Goal: Transaction & Acquisition: Purchase product/service

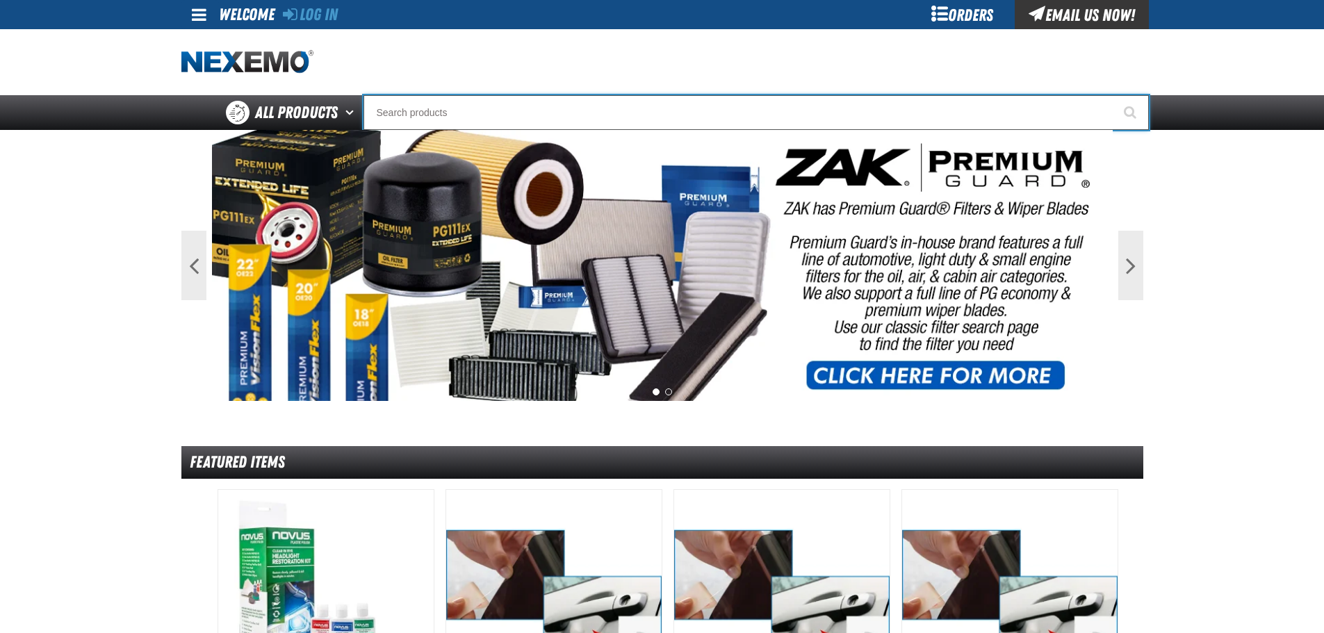
click at [557, 104] on input "Search" at bounding box center [757, 112] width 786 height 35
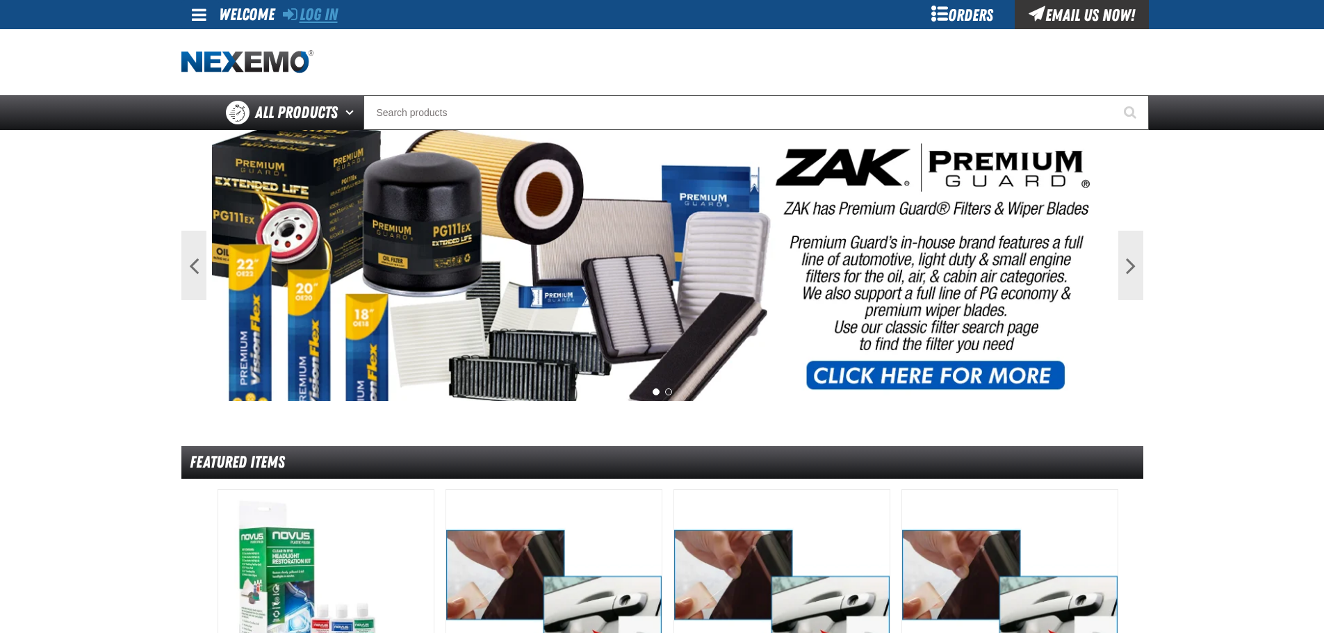
click at [338, 13] on link "Log In" at bounding box center [310, 14] width 55 height 19
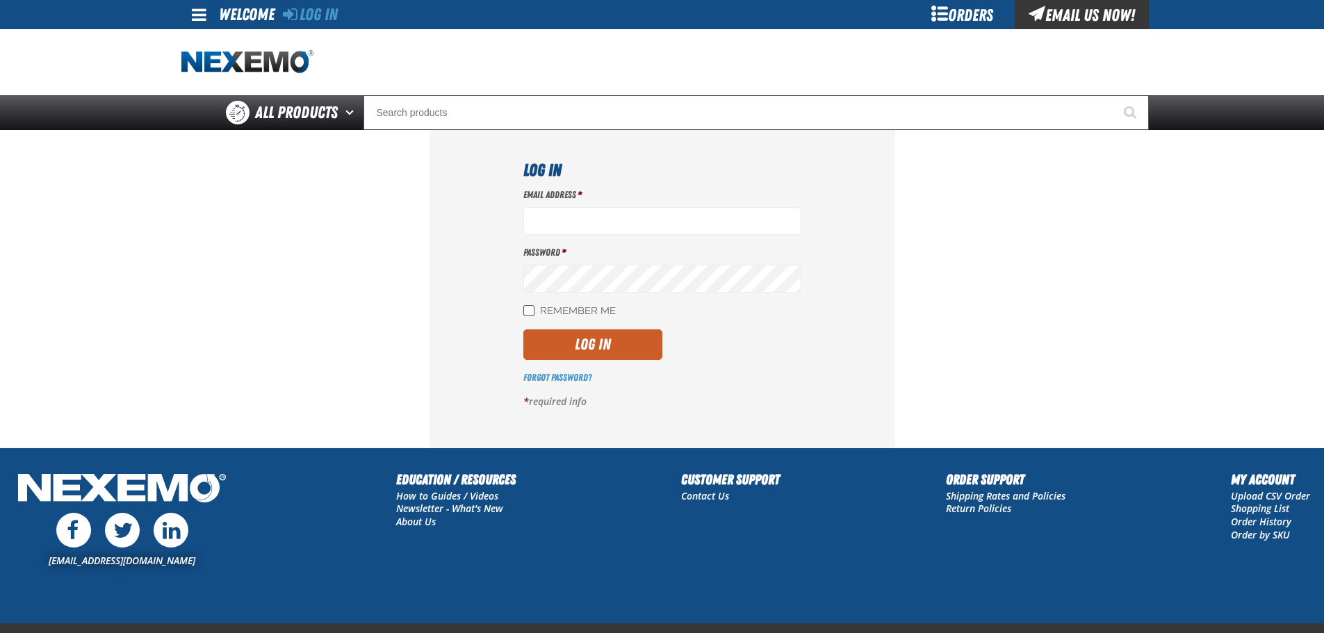
type input "mlugari@crowntoyotascion.com"
click at [532, 310] on input "Remember Me" at bounding box center [529, 310] width 11 height 11
checkbox input "true"
click at [578, 343] on button "Log In" at bounding box center [593, 345] width 139 height 31
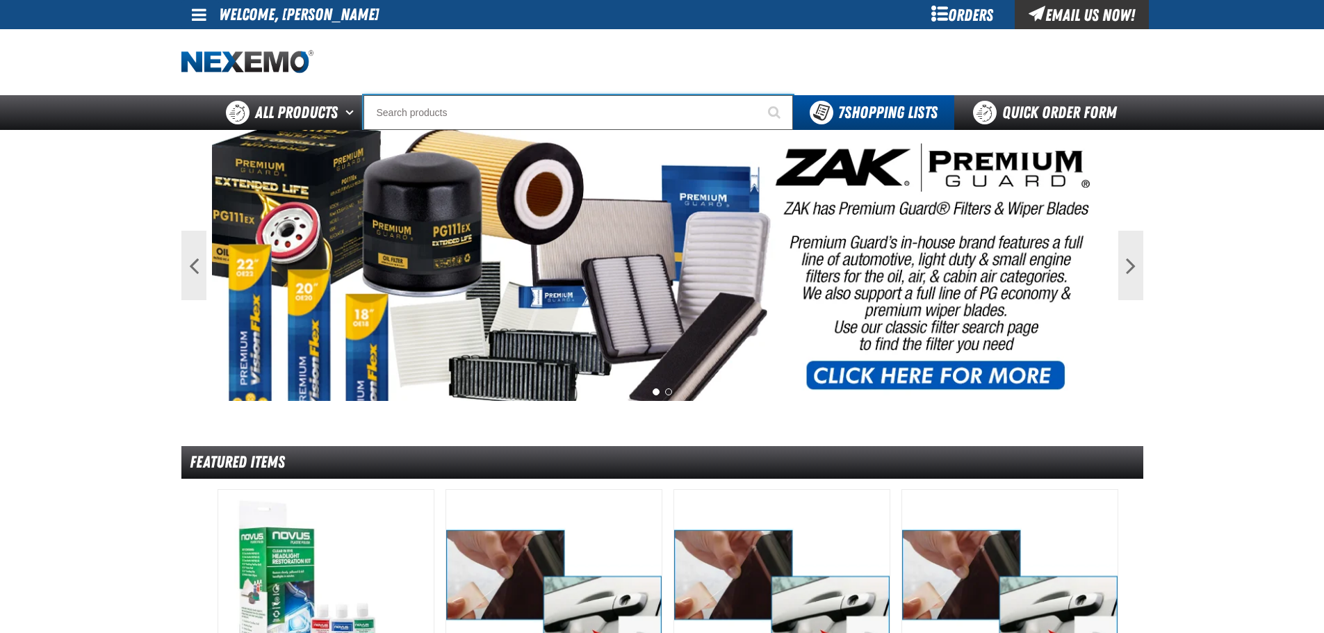
click at [453, 100] on input "Search" at bounding box center [579, 112] width 430 height 35
type input "61405"
click at [758, 95] on button "Start Searching" at bounding box center [775, 112] width 35 height 35
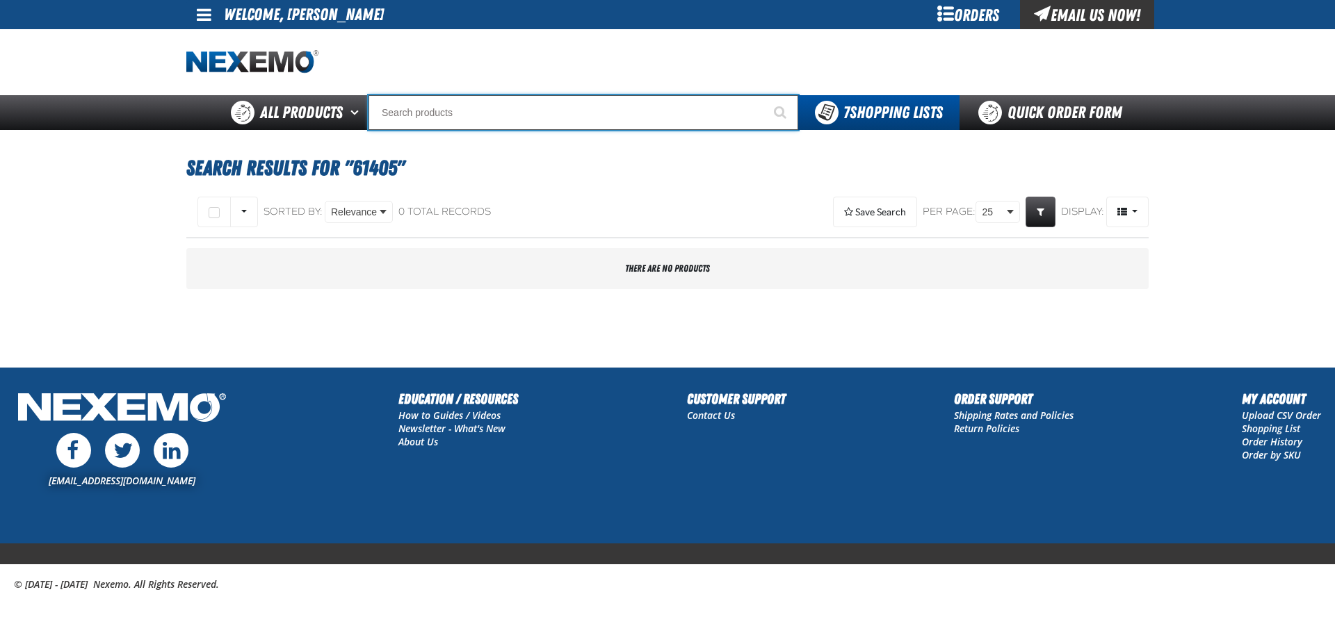
click at [451, 102] on input "Search" at bounding box center [583, 112] width 430 height 35
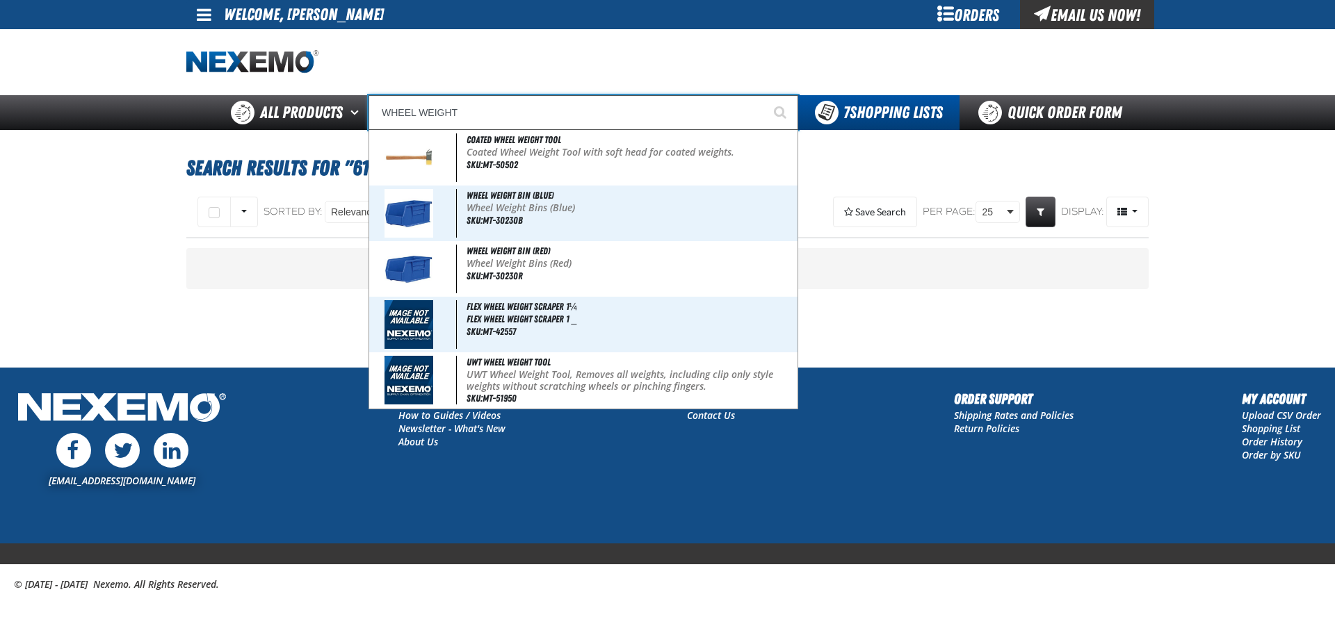
type input "WHEEL WEIGHT"
click at [763, 95] on button "Start Searching" at bounding box center [780, 112] width 35 height 35
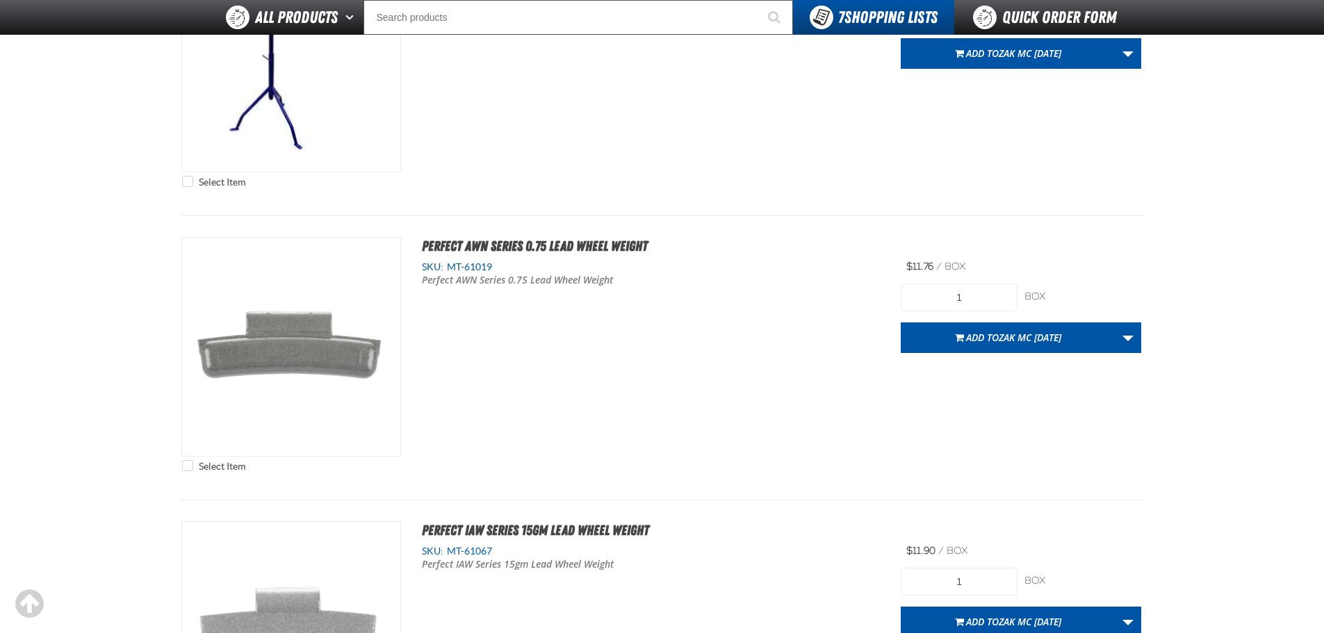
scroll to position [4449, 0]
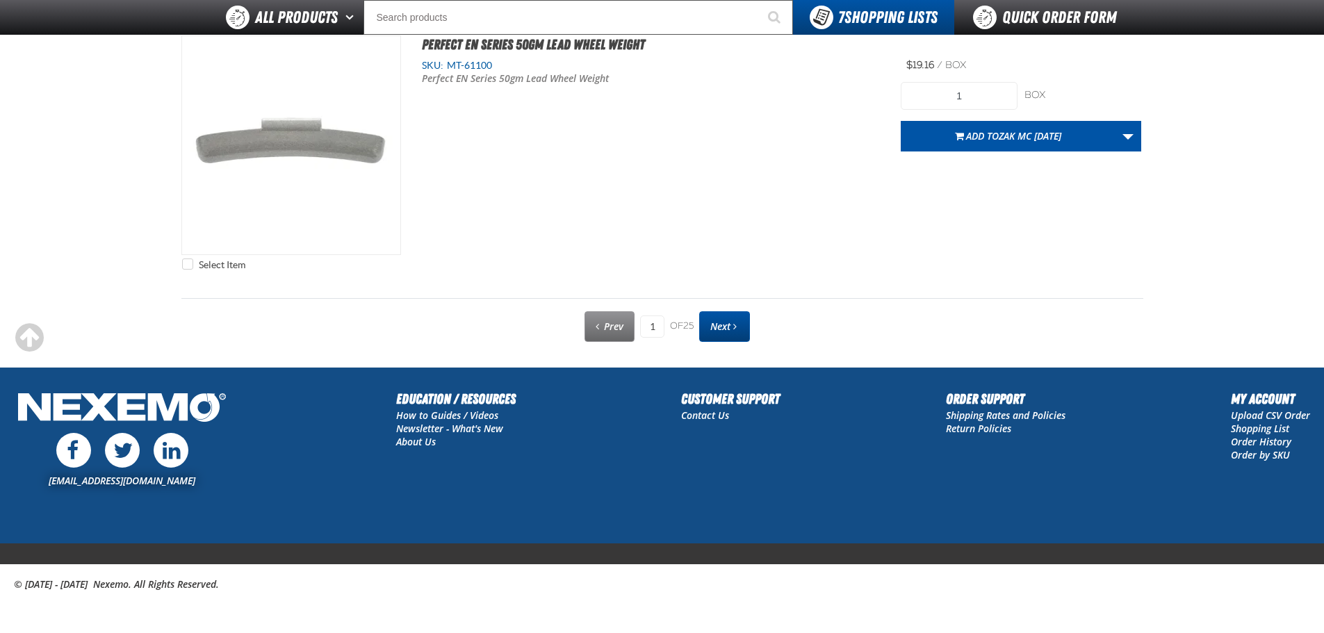
click at [724, 334] on link "Next" at bounding box center [724, 326] width 51 height 31
type input "2"
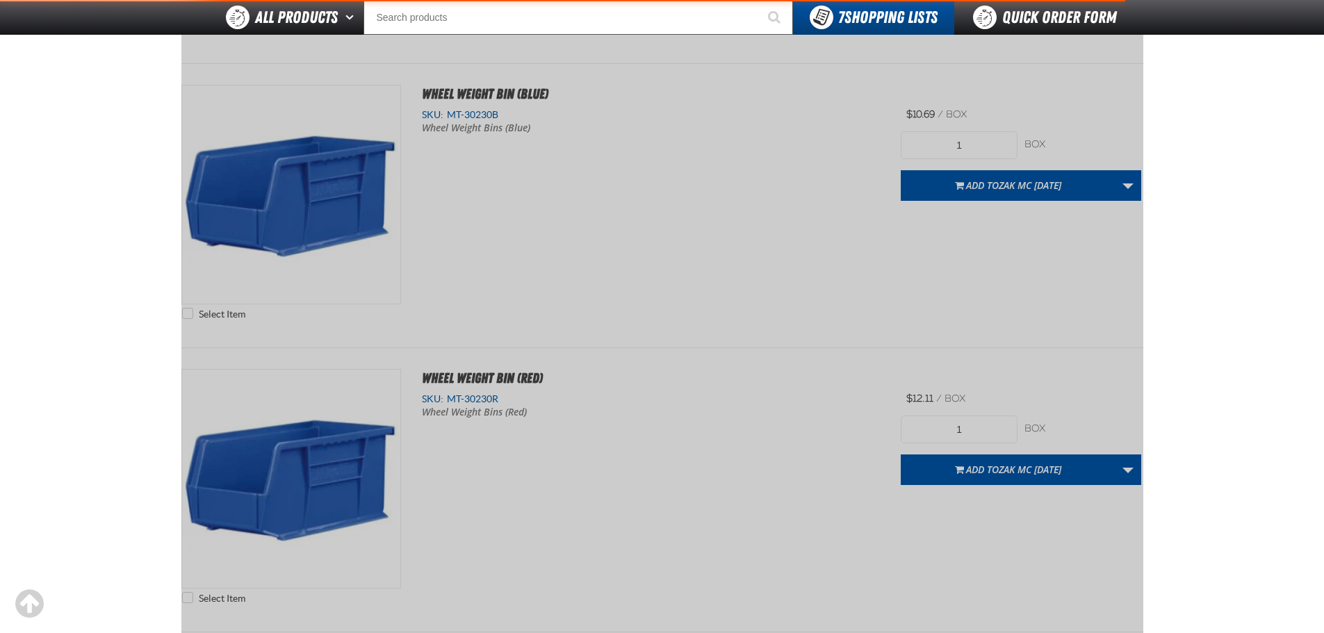
scroll to position [194, 0]
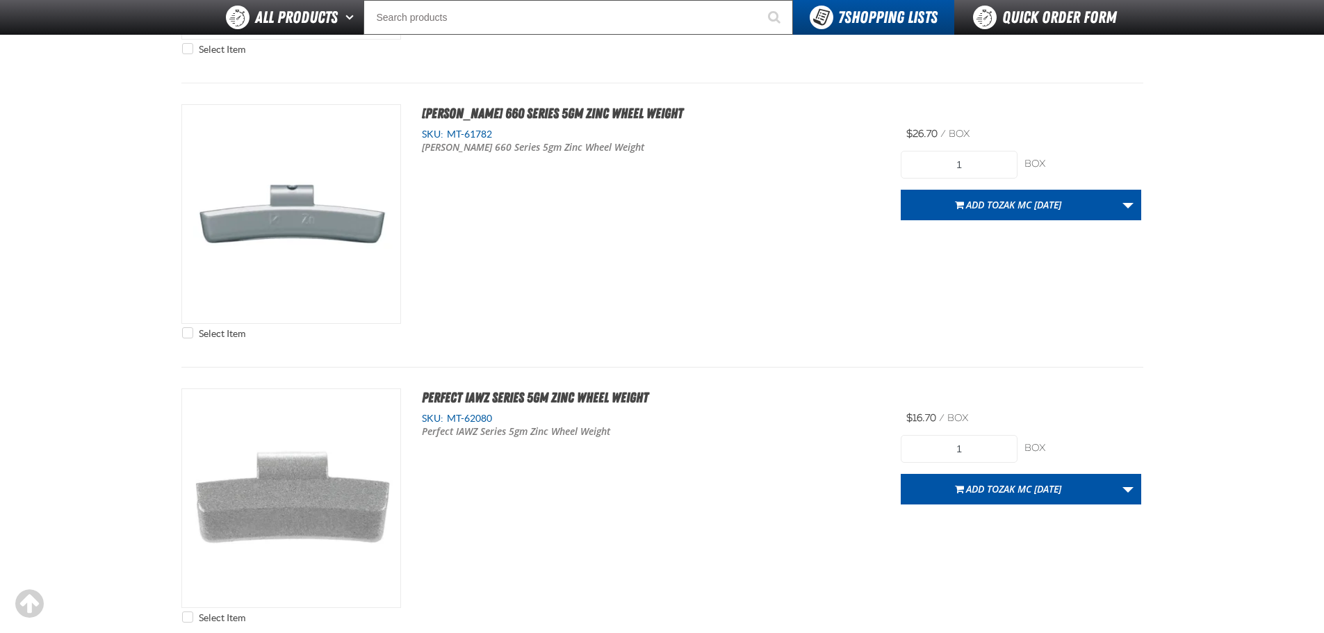
scroll to position [1669, 0]
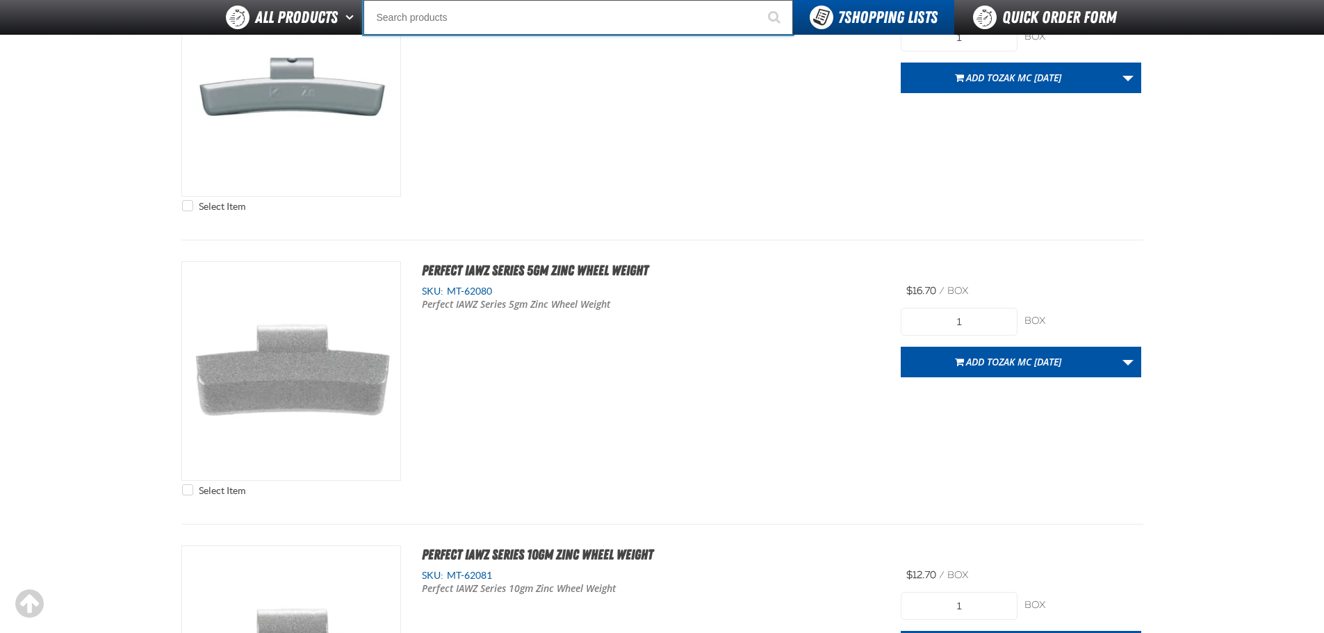
click at [552, 26] on input "Search" at bounding box center [579, 17] width 430 height 35
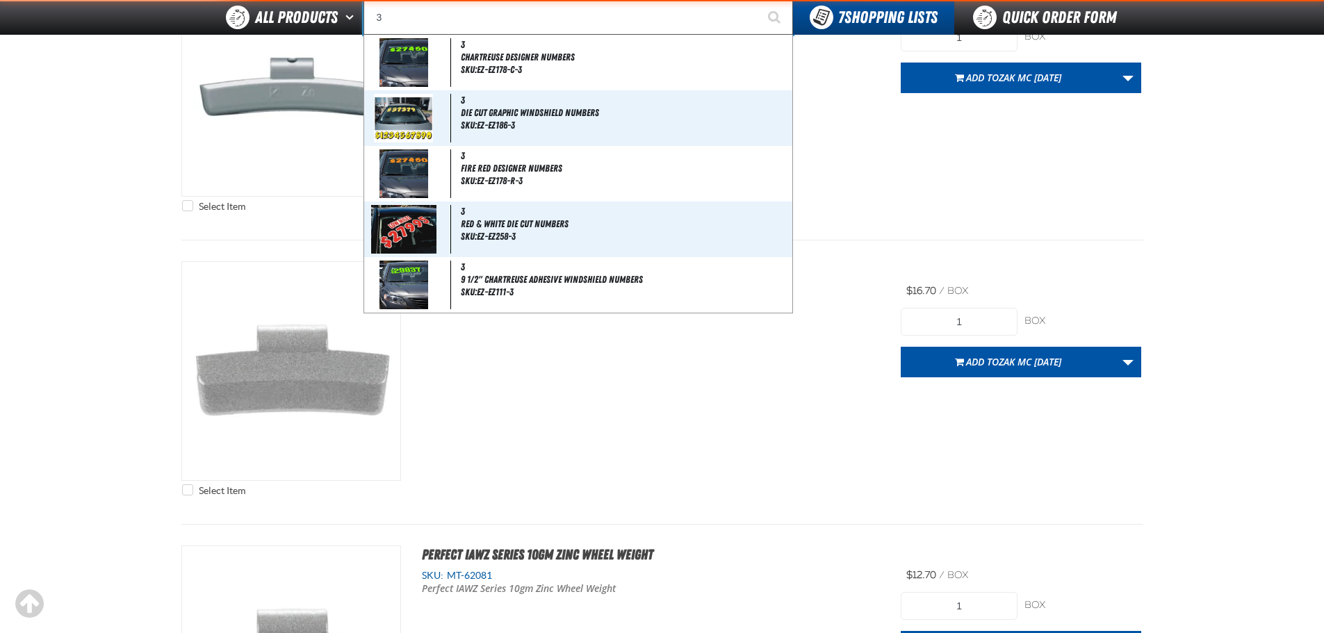
type input "3M"
type input "3M Removal Tool, TN501"
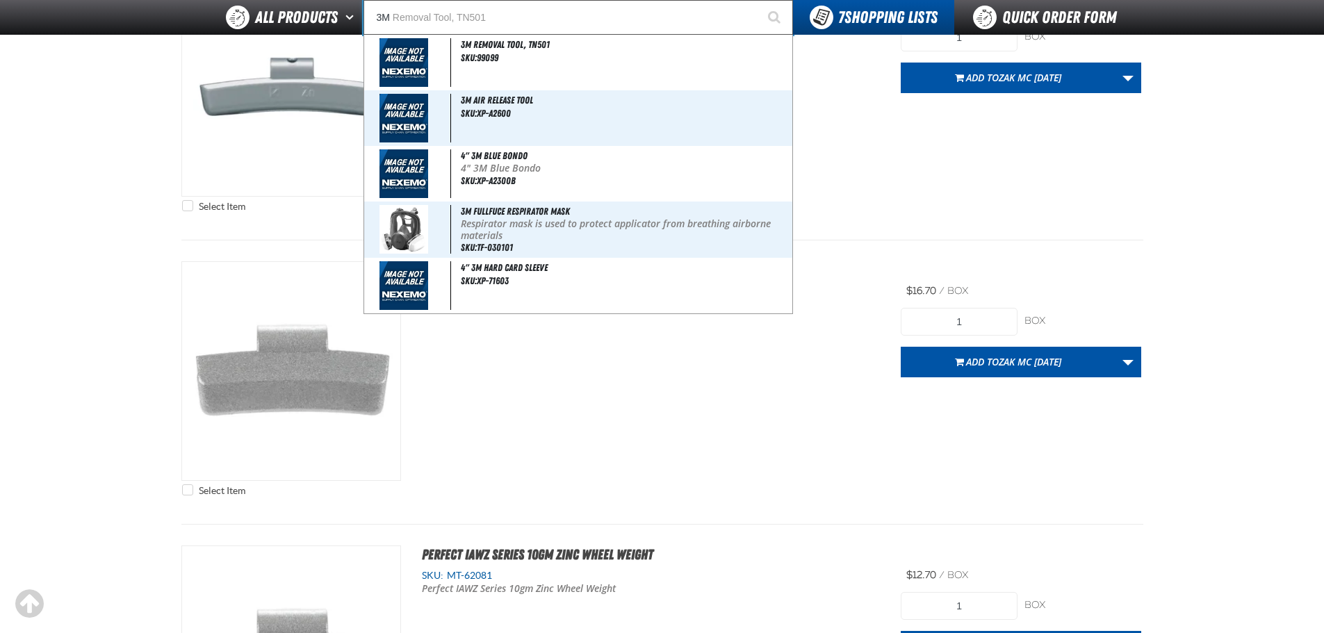
type input "3M"
click at [758, 0] on button "Start Searching" at bounding box center [775, 17] width 35 height 35
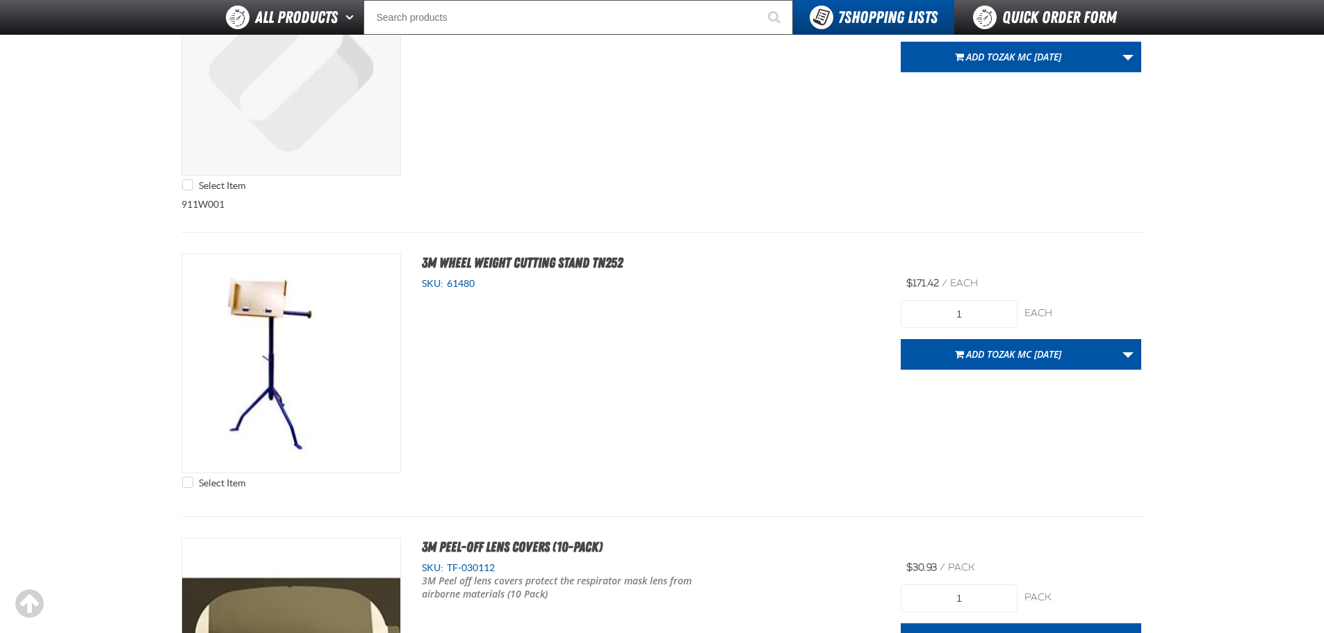
scroll to position [2155, 0]
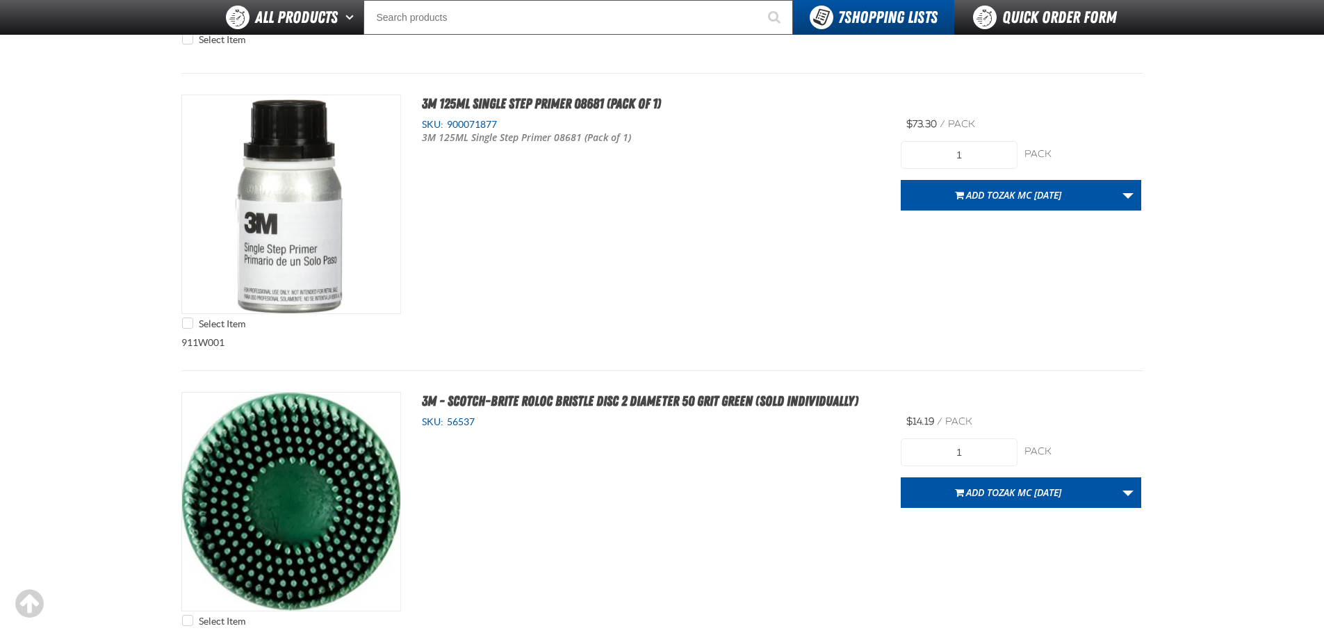
select select "bottle"
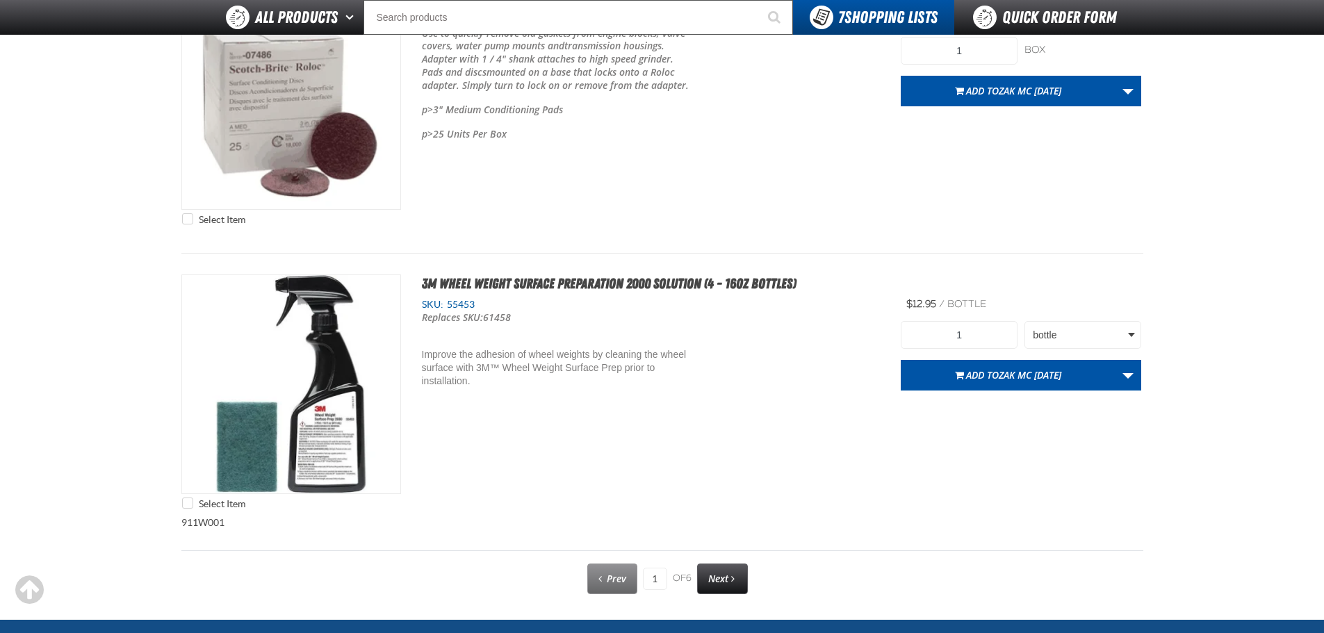
scroll to position [7065, 0]
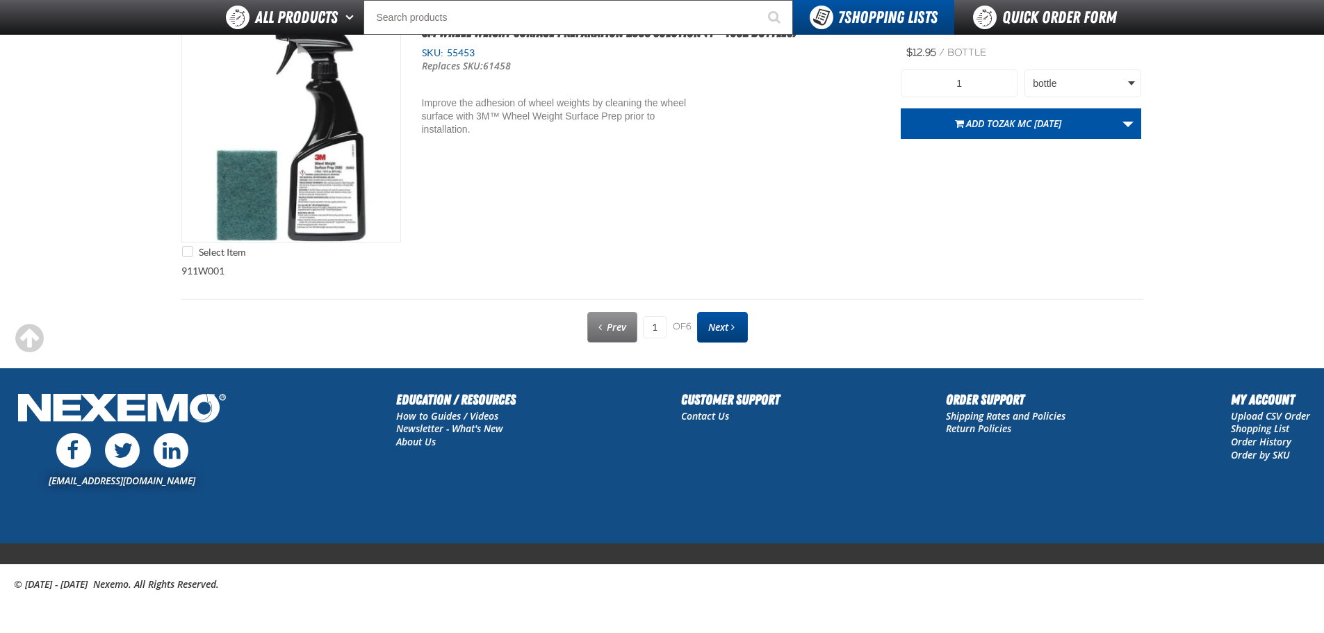
click at [737, 315] on link "Next" at bounding box center [722, 327] width 51 height 31
type input "2"
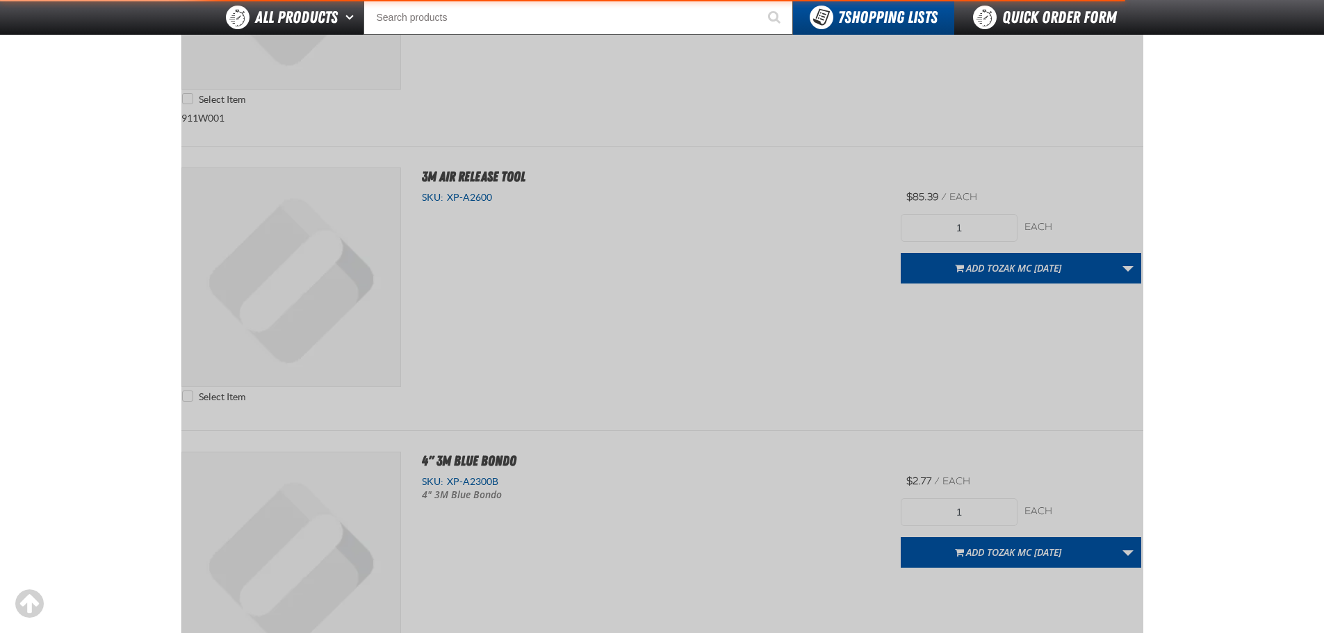
scroll to position [194, 0]
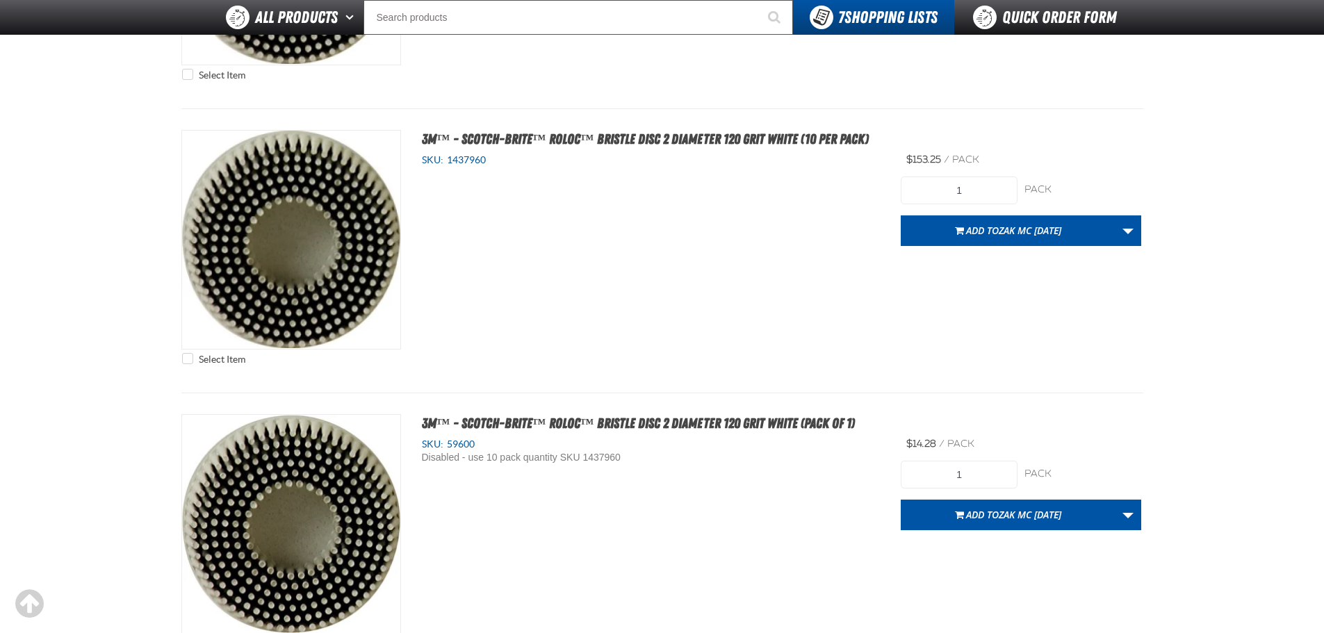
scroll to position [6381, 0]
